Goal: Task Accomplishment & Management: Manage account settings

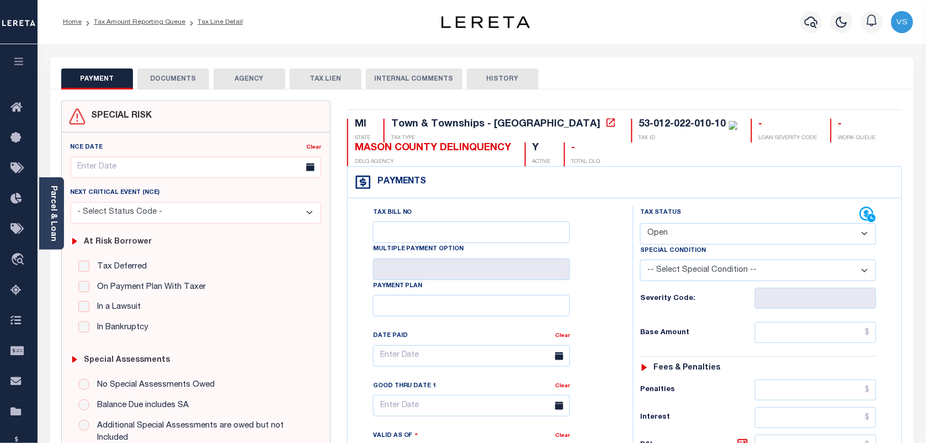
click at [679, 235] on select "- Select Status Code - Open Due/Unpaid Paid Incomplete No Tax Due Internal Refu…" at bounding box center [758, 234] width 236 height 22
select select "PYD"
click at [640, 224] on select "- Select Status Code - Open Due/Unpaid Paid Incomplete No Tax Due Internal Refu…" at bounding box center [758, 234] width 236 height 22
type input "[DATE]"
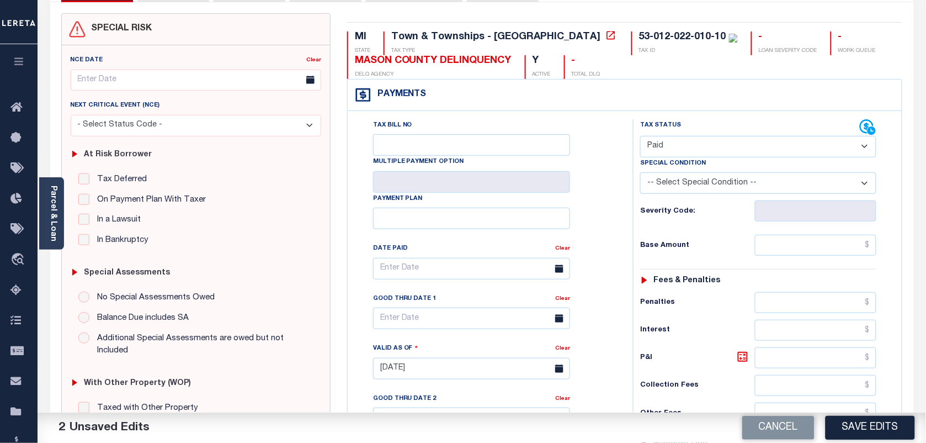
scroll to position [207, 0]
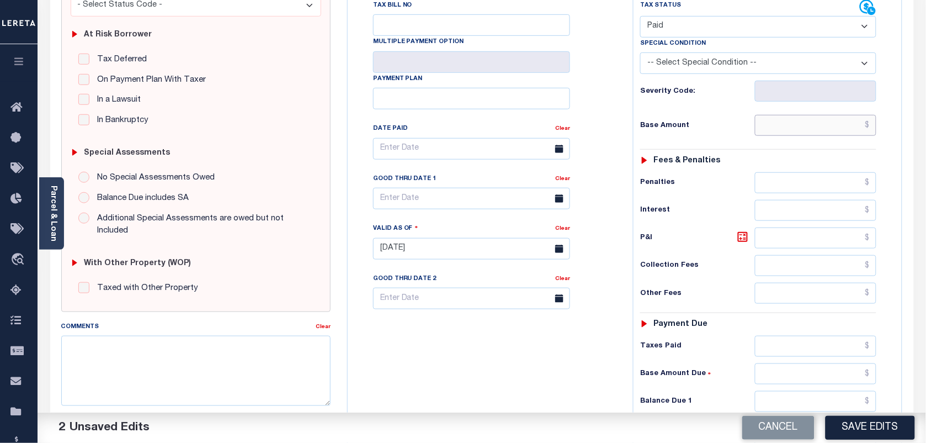
click at [850, 128] on input "text" at bounding box center [816, 125] width 122 height 21
type input "$0.00"
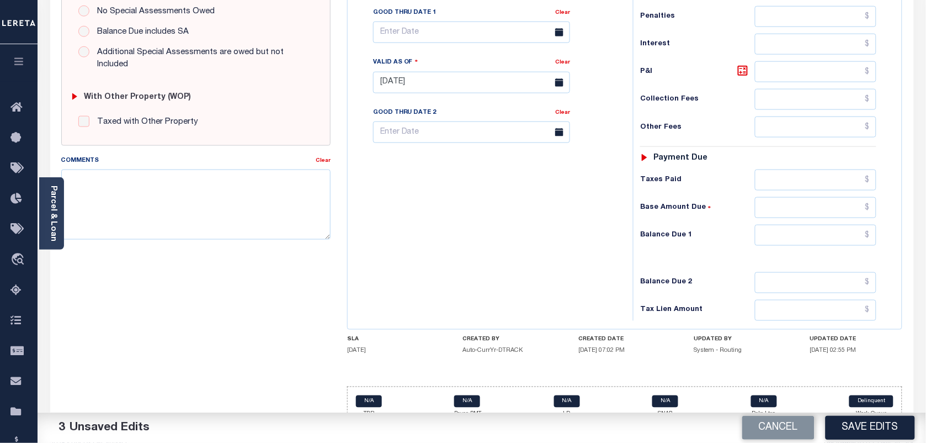
scroll to position [398, 0]
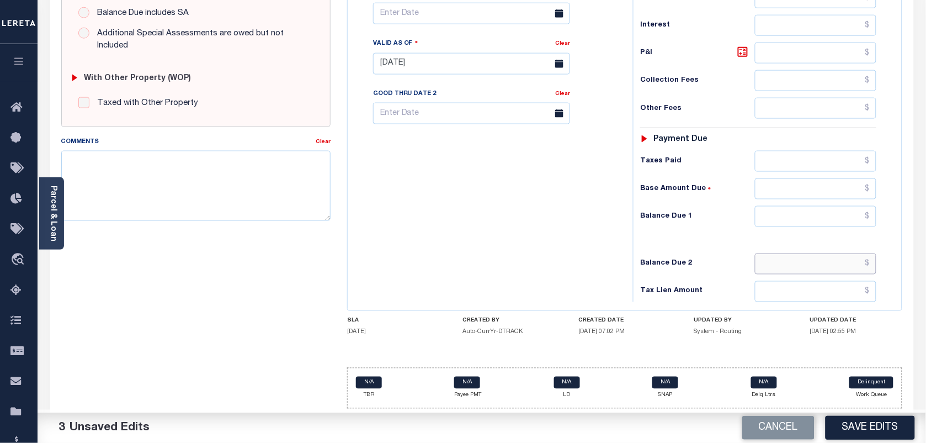
click at [862, 268] on input "text" at bounding box center [816, 263] width 122 height 21
click at [848, 264] on input "text" at bounding box center [816, 263] width 122 height 21
click at [856, 206] on input "text" at bounding box center [816, 216] width 122 height 21
type input "$0.00"
click at [863, 428] on button "Save Edits" at bounding box center [870, 428] width 89 height 24
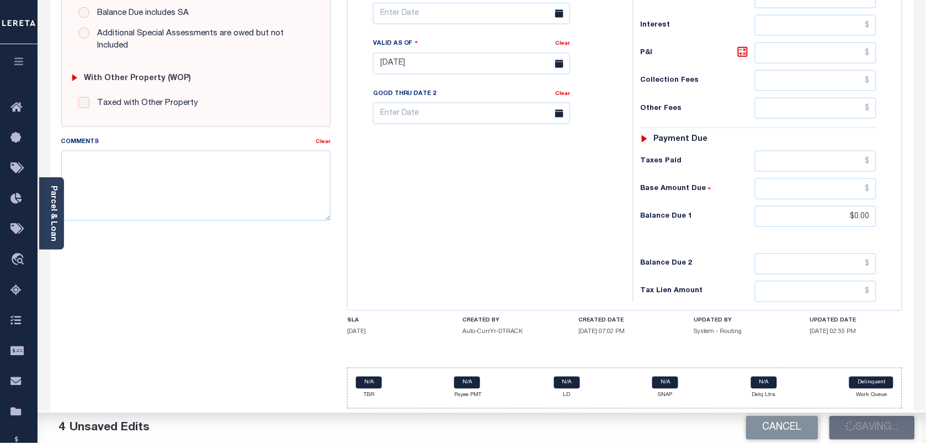
checkbox input "false"
type input "$0"
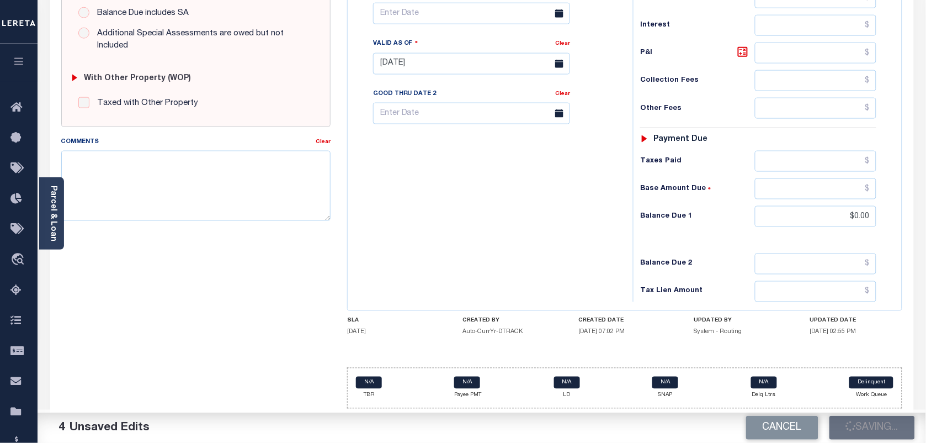
type input "$0"
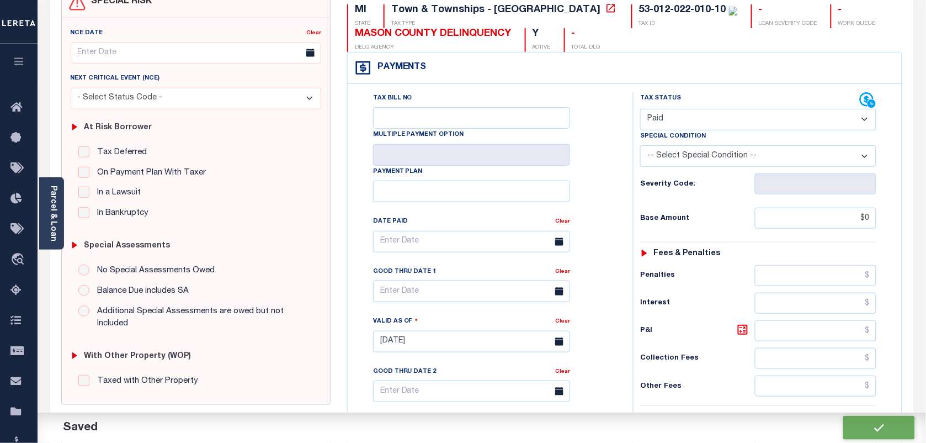
scroll to position [0, 0]
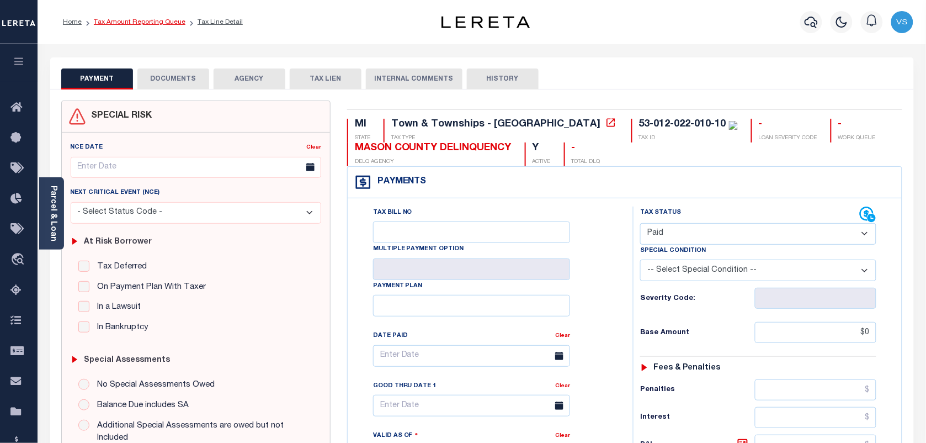
click at [111, 19] on link "Tax Amount Reporting Queue" at bounding box center [140, 22] width 92 height 7
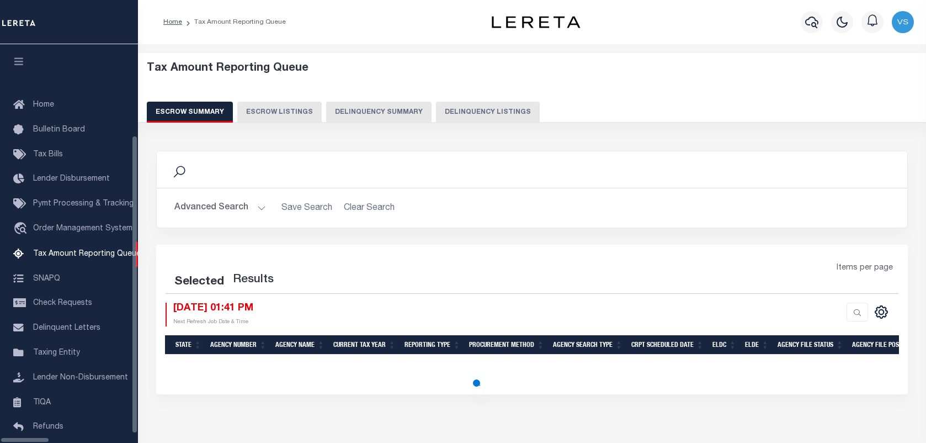
select select "100"
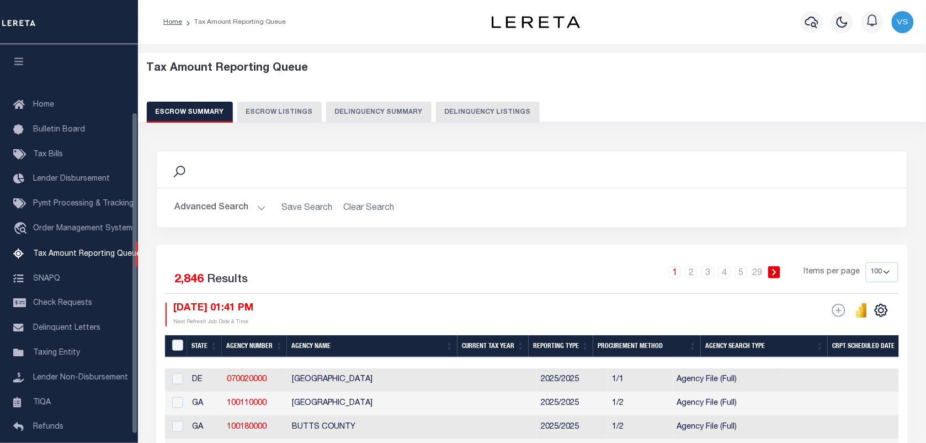
scroll to position [84, 0]
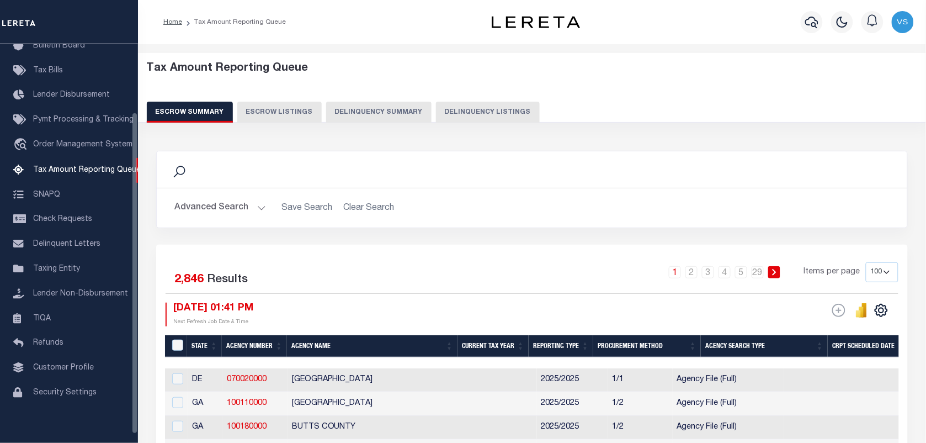
click at [450, 114] on button "Delinquency Listings" at bounding box center [488, 112] width 104 height 21
select select "100"
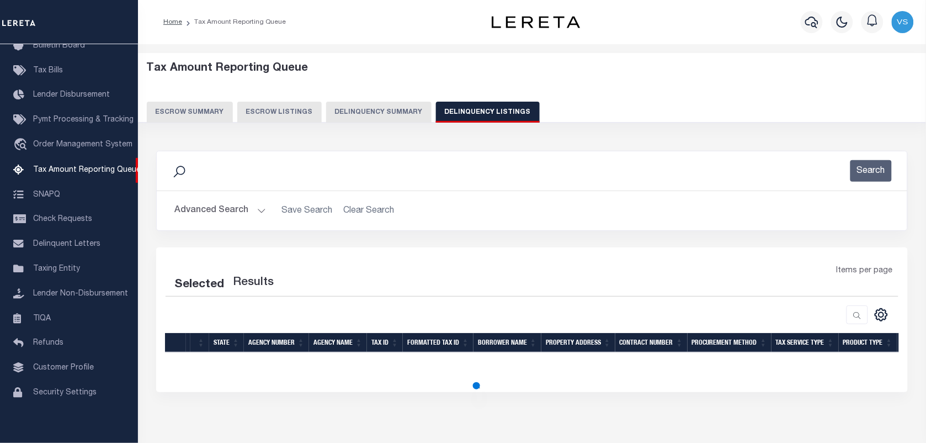
select select "100"
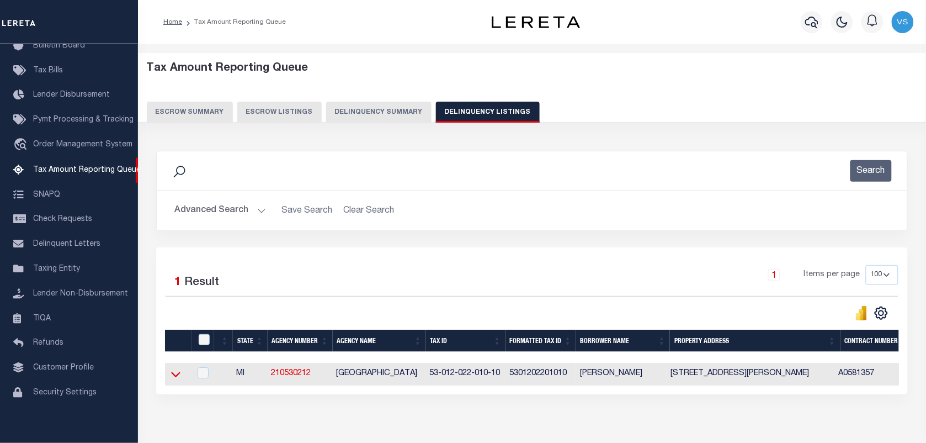
click at [174, 377] on icon at bounding box center [175, 375] width 9 height 6
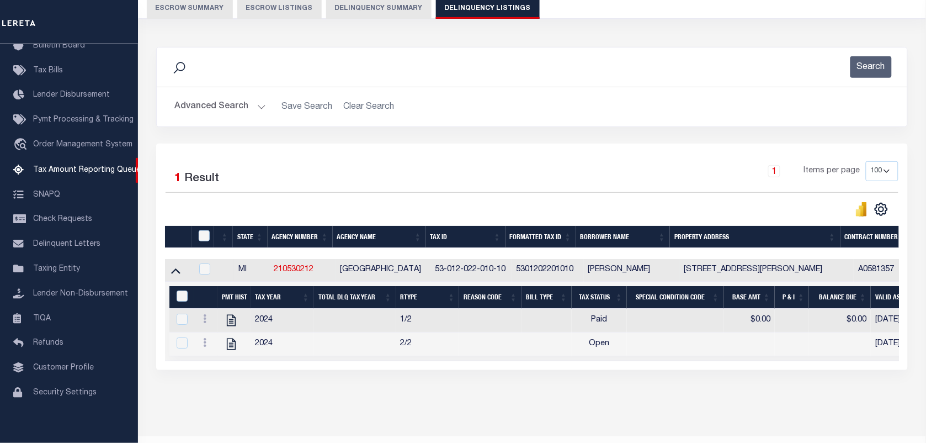
scroll to position [138, 0]
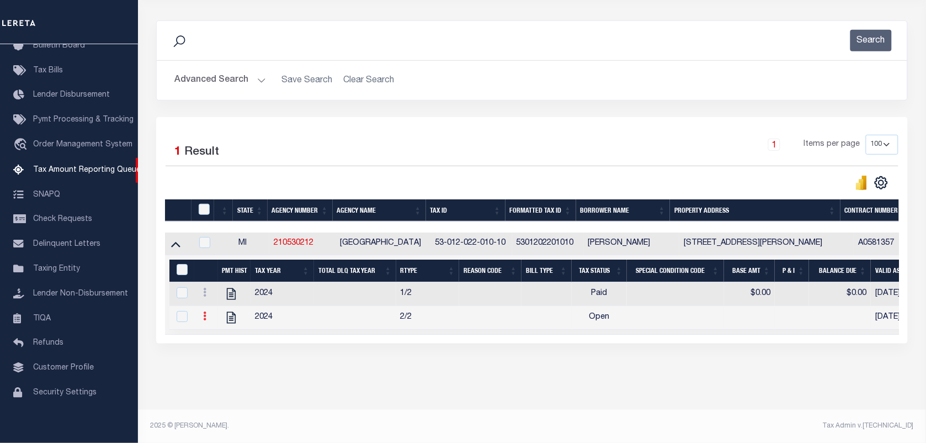
click at [200, 313] on link at bounding box center [205, 317] width 12 height 9
click at [215, 337] on img "" at bounding box center [217, 333] width 11 height 11
checkbox input "true"
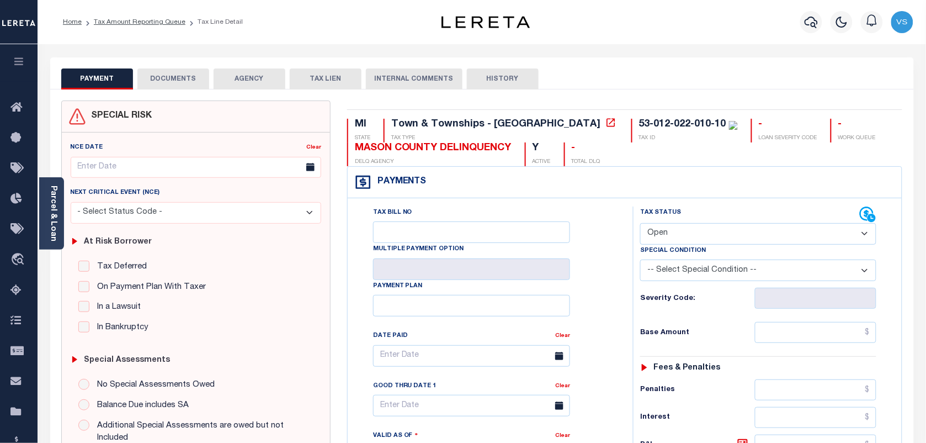
click at [684, 243] on select "- Select Status Code - Open Due/Unpaid Paid Incomplete No Tax Due Internal Refu…" at bounding box center [758, 234] width 236 height 22
select select "DUE"
click at [640, 224] on select "- Select Status Code - Open Due/Unpaid Paid Incomplete No Tax Due Internal Refu…" at bounding box center [758, 234] width 236 height 22
type input "[DATE]"
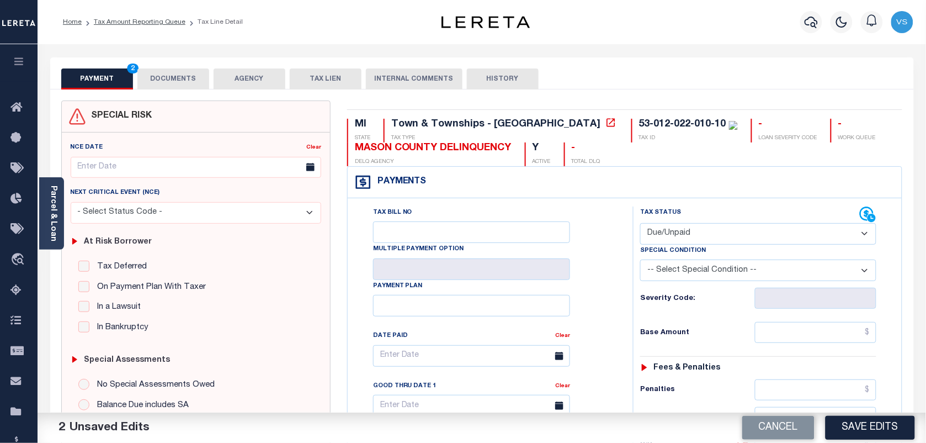
click at [680, 237] on select "- Select Status Code - Open Due/Unpaid Paid Incomplete No Tax Due Internal Refu…" at bounding box center [758, 234] width 236 height 22
select select "PYD"
click at [640, 224] on select "- Select Status Code - Open Due/Unpaid Paid Incomplete No Tax Due Internal Refu…" at bounding box center [758, 234] width 236 height 22
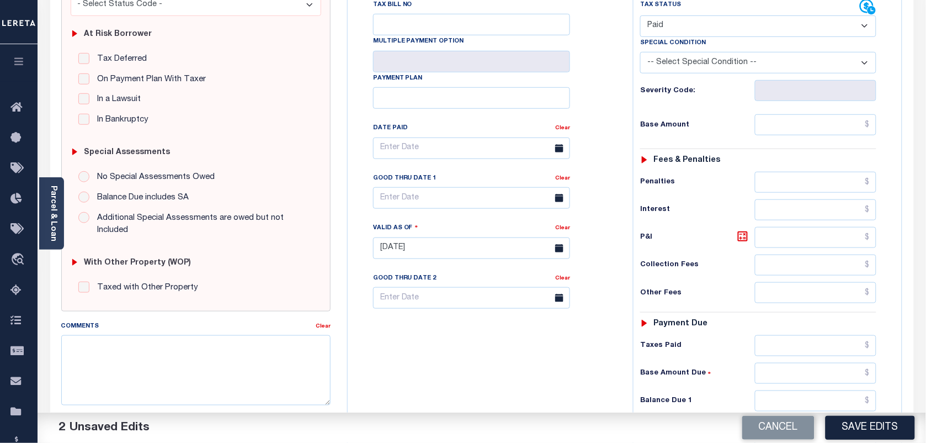
scroll to position [207, 0]
click at [856, 130] on input "text" at bounding box center [816, 125] width 122 height 21
type input "$0.00"
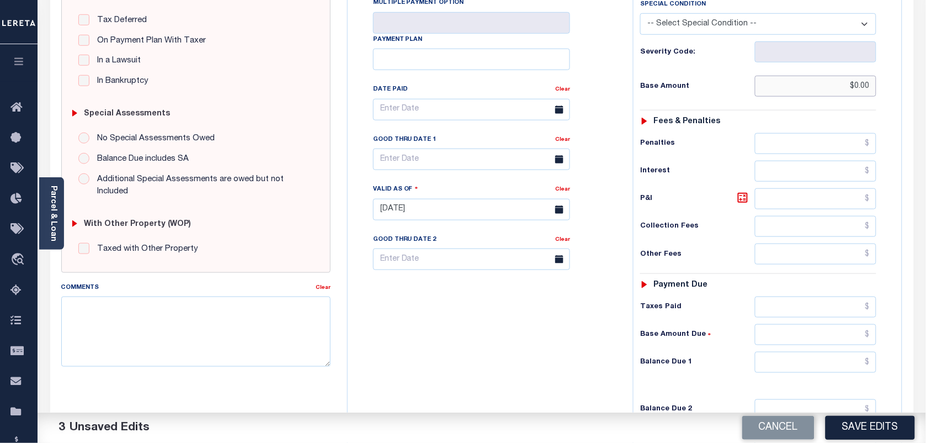
scroll to position [345, 0]
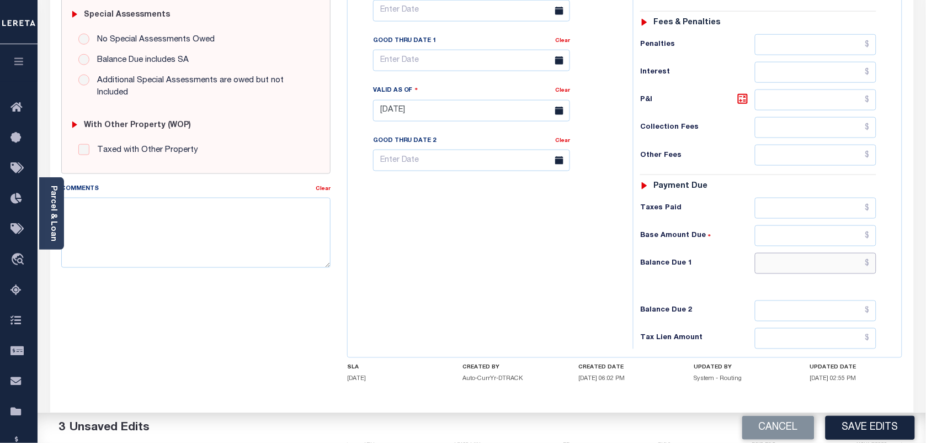
click at [816, 272] on input "text" at bounding box center [816, 263] width 122 height 21
type input "$0.00"
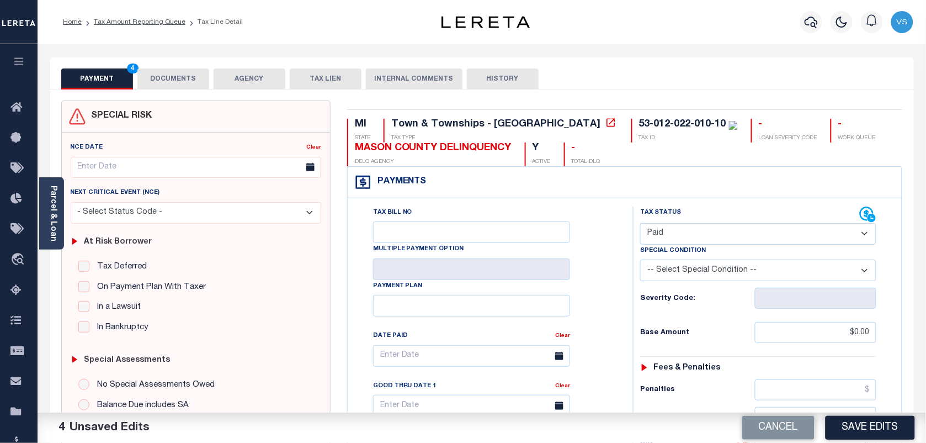
click at [188, 81] on button "DOCUMENTS" at bounding box center [173, 78] width 72 height 21
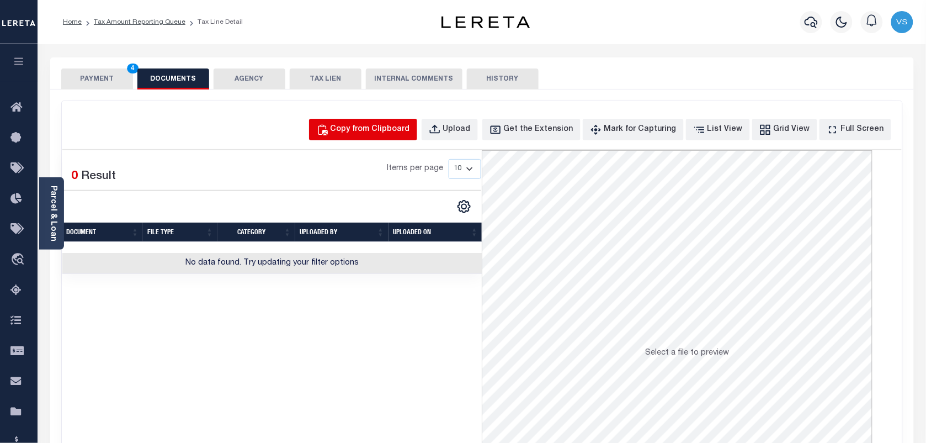
click at [377, 125] on div "Copy from Clipboard" at bounding box center [370, 130] width 79 height 12
select select "POP"
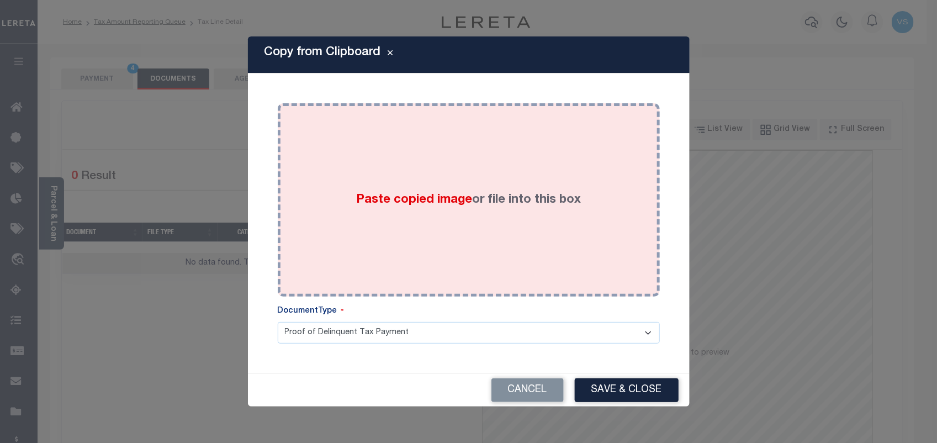
click at [374, 198] on span "Paste copied image" at bounding box center [414, 200] width 116 height 12
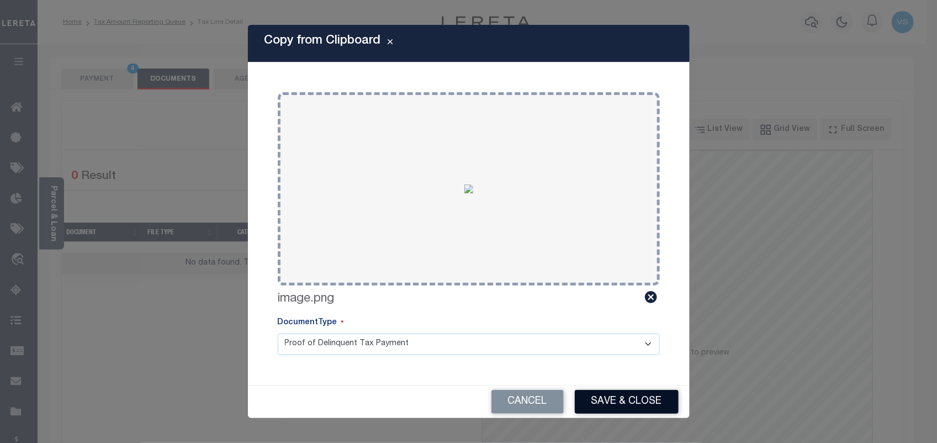
click at [619, 399] on button "Save & Close" at bounding box center [627, 402] width 104 height 24
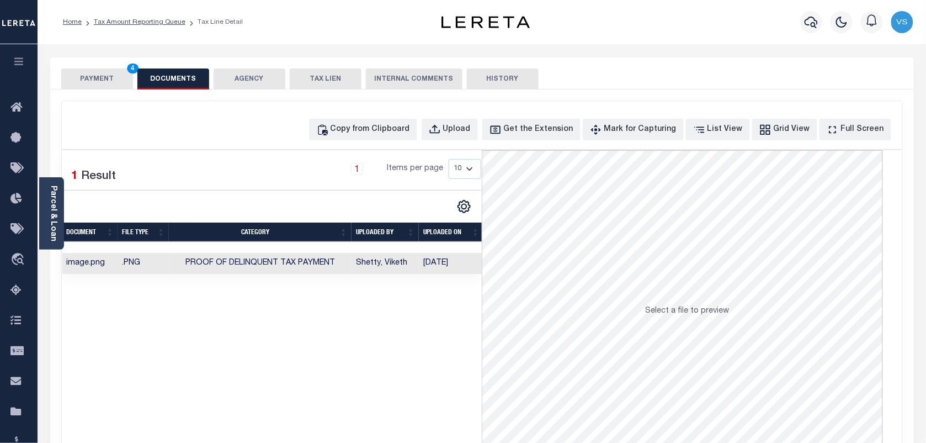
click at [90, 82] on button "PAYMENT 4" at bounding box center [97, 78] width 72 height 21
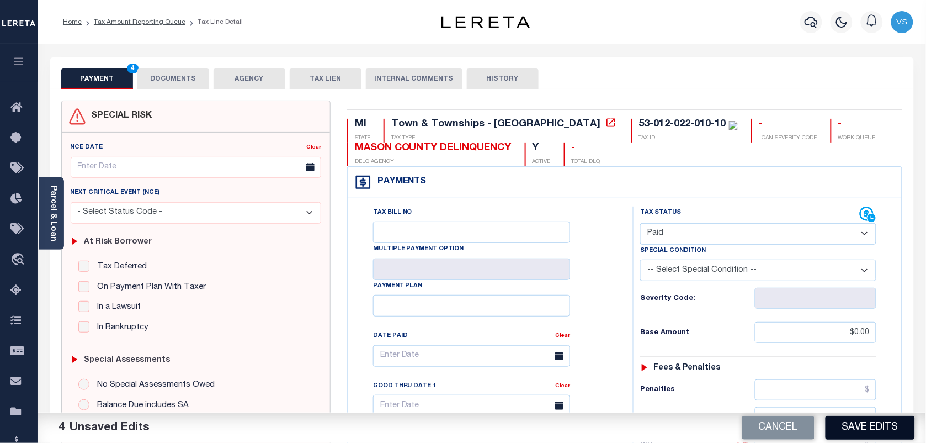
click at [870, 429] on button "Save Edits" at bounding box center [870, 428] width 89 height 24
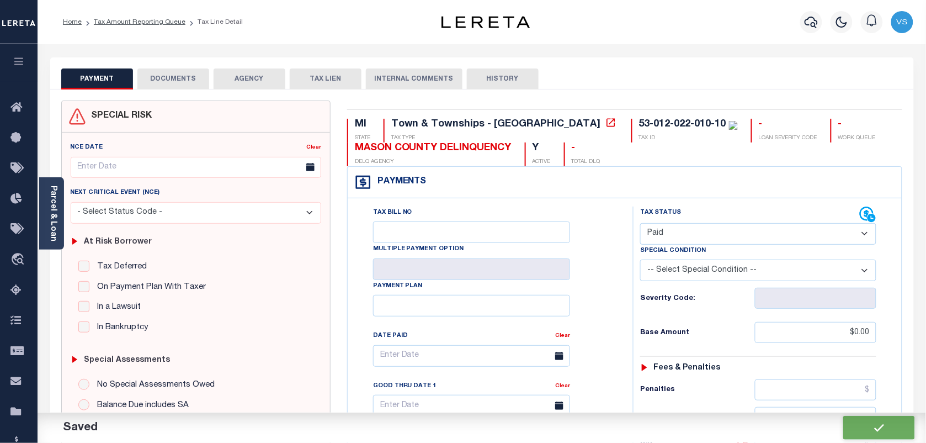
checkbox input "false"
type input "$0"
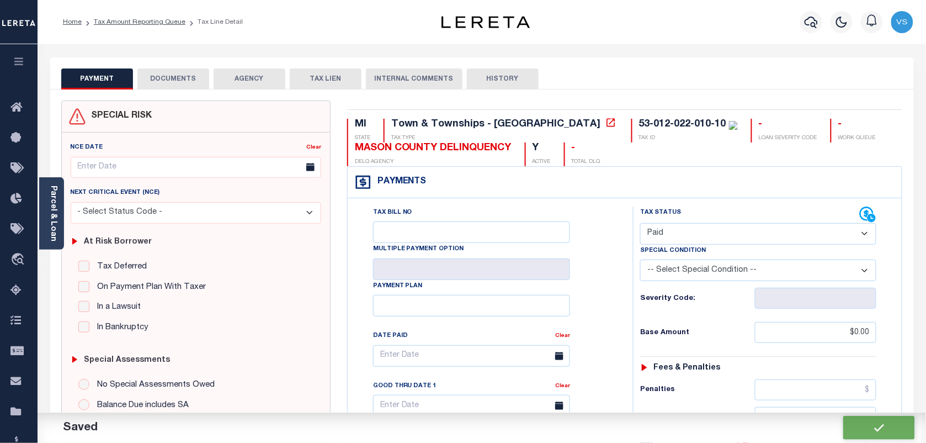
type input "$0"
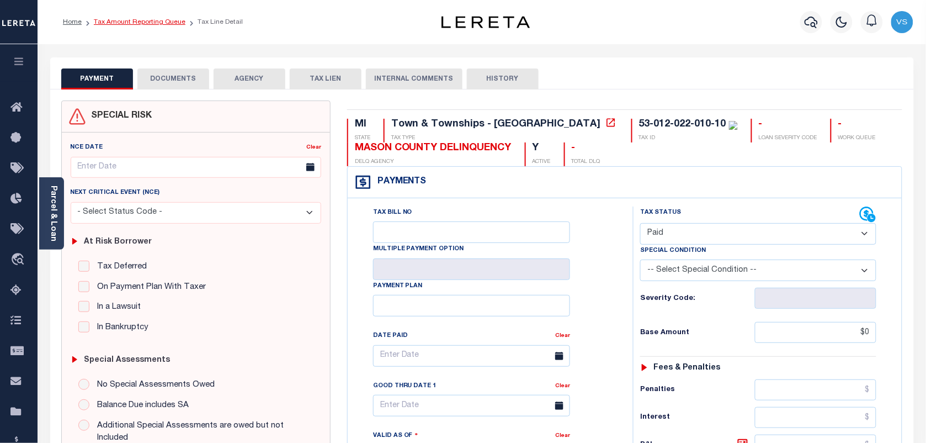
click at [113, 23] on link "Tax Amount Reporting Queue" at bounding box center [140, 22] width 92 height 7
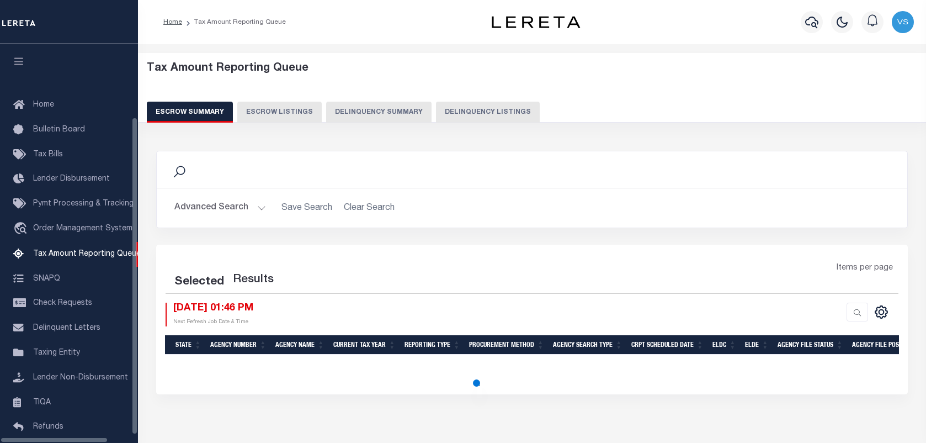
click at [477, 111] on button "Delinquency Listings" at bounding box center [488, 112] width 104 height 21
select select "100"
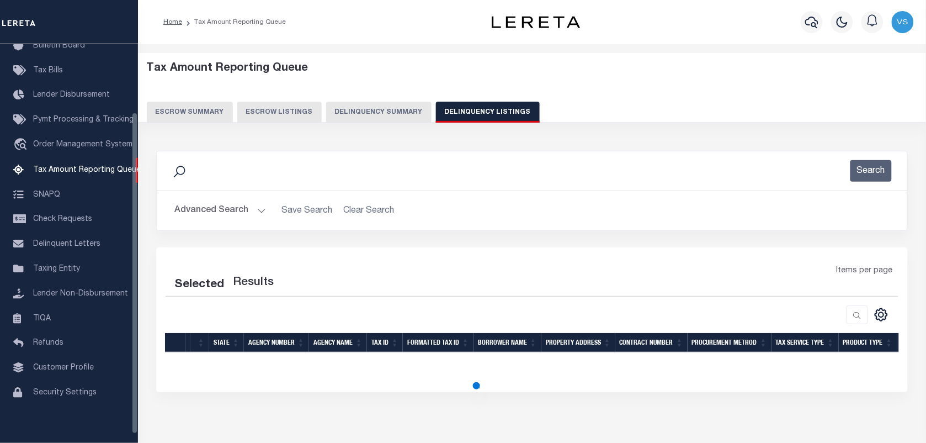
select select "100"
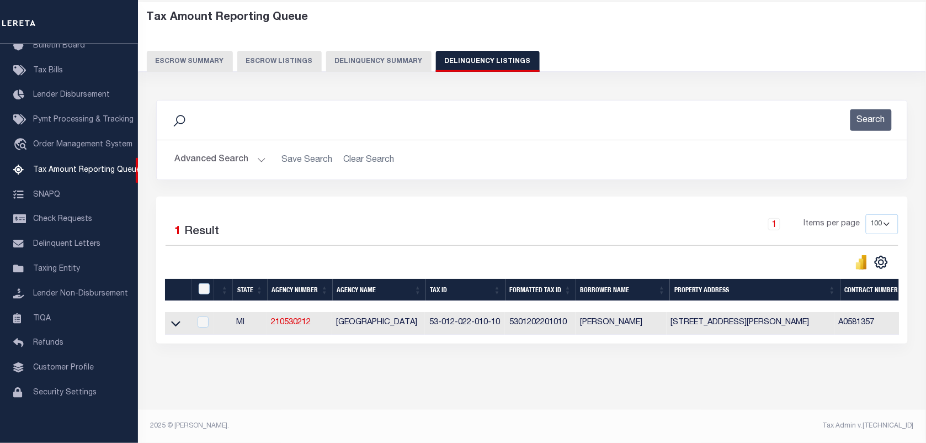
scroll to position [61, 0]
click at [172, 317] on icon at bounding box center [175, 323] width 9 height 12
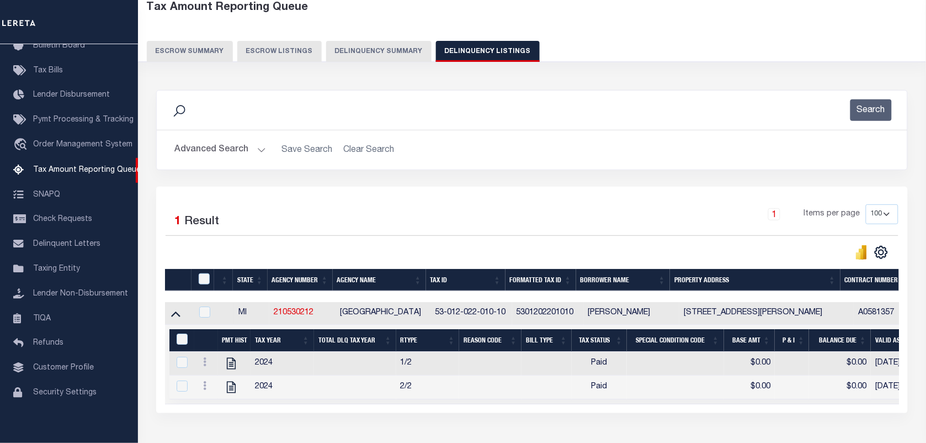
scroll to position [142, 0]
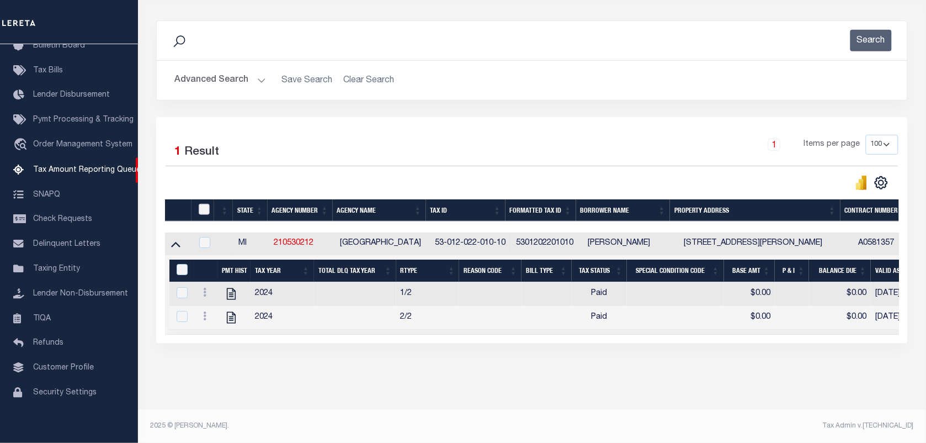
click at [200, 204] on input "checkbox" at bounding box center [204, 209] width 11 height 11
checkbox input "true"
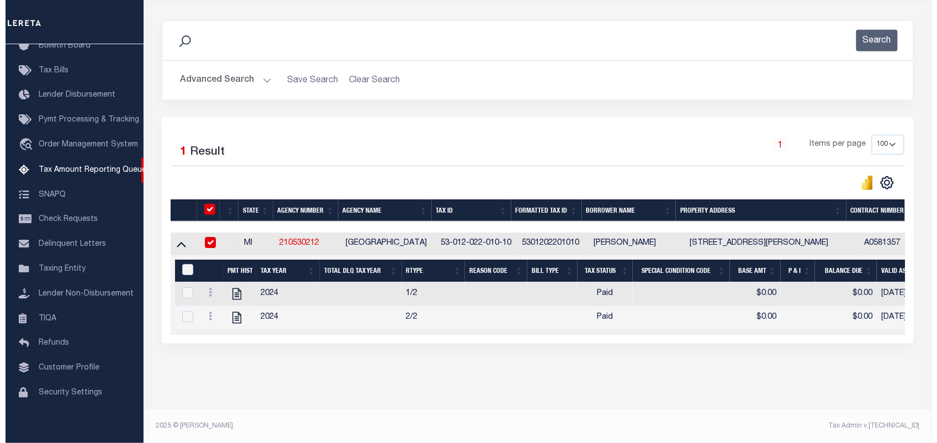
scroll to position [141, 0]
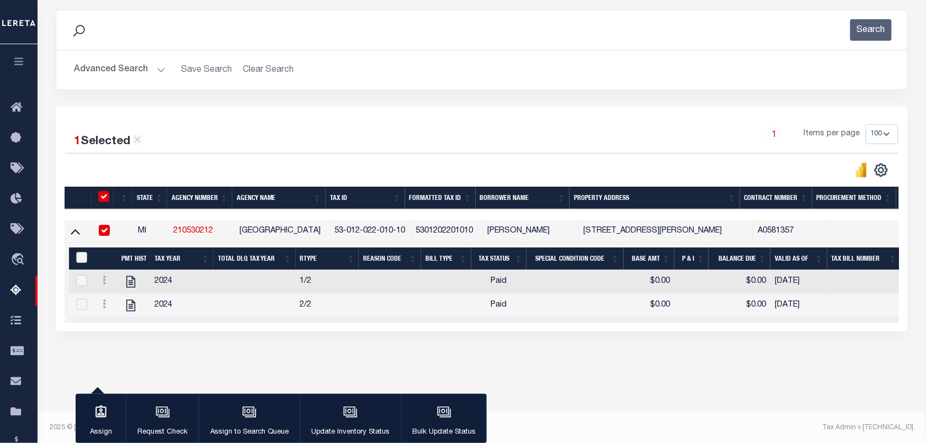
click at [79, 259] on input "&nbsp;" at bounding box center [81, 257] width 11 height 11
checkbox input "true"
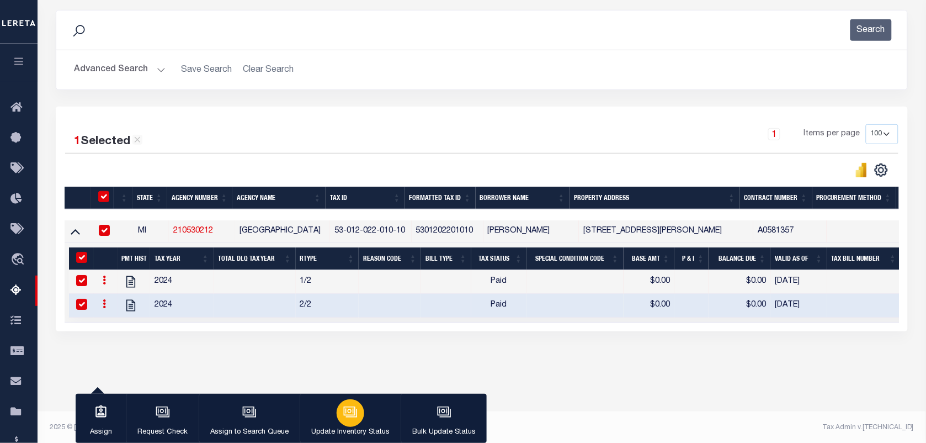
click at [363, 419] on button "Update Inventory Status" at bounding box center [350, 419] width 101 height 50
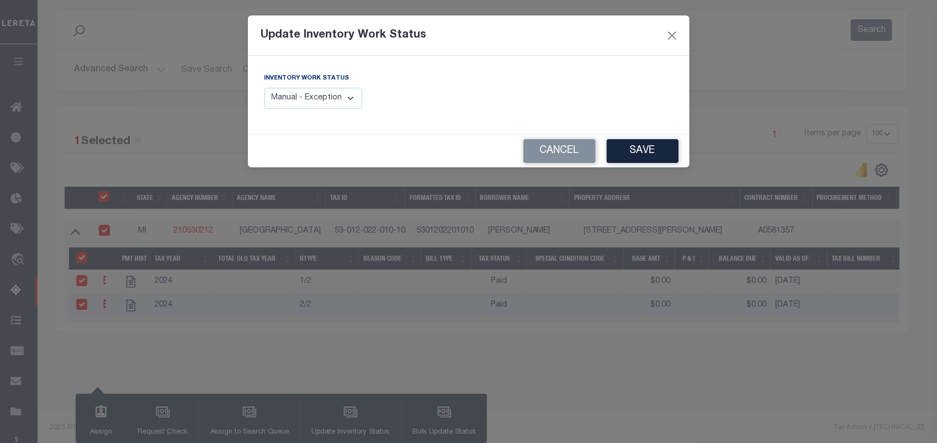
click at [301, 98] on select "Manual - Exception Pended - Awaiting Search Late Add Exception Completed" at bounding box center [313, 99] width 98 height 22
select select "4"
click at [264, 88] on select "Manual - Exception Pended - Awaiting Search Late Add Exception Completed" at bounding box center [313, 99] width 98 height 22
click at [640, 149] on button "Save" at bounding box center [643, 151] width 72 height 24
